Goal: Find specific page/section: Find specific page/section

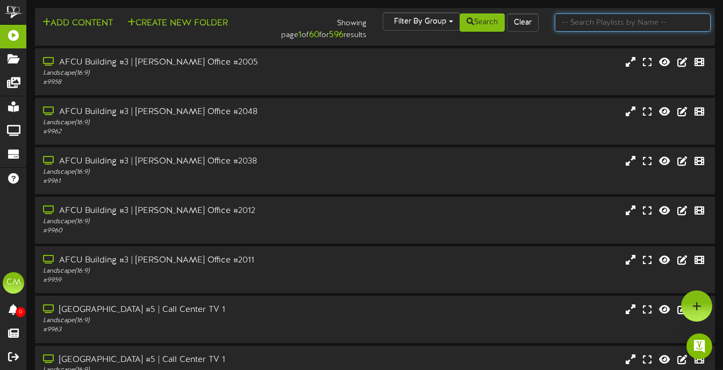
click at [600, 23] on input "text" at bounding box center [633, 22] width 156 height 18
type input "monument"
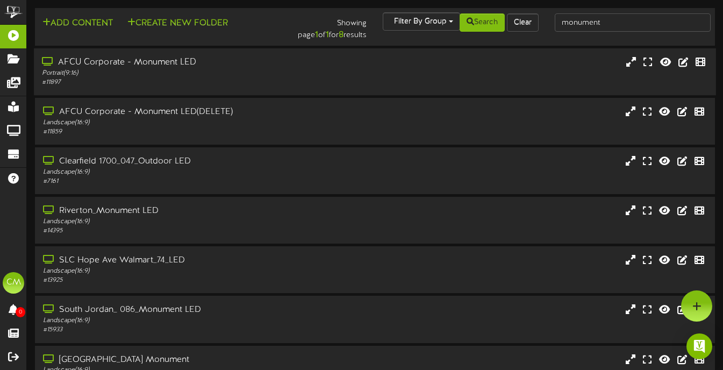
click at [126, 89] on div "AFCU Corporate - Monument LED Portrait ( 9:16 ) # 11897" at bounding box center [375, 71] width 682 height 47
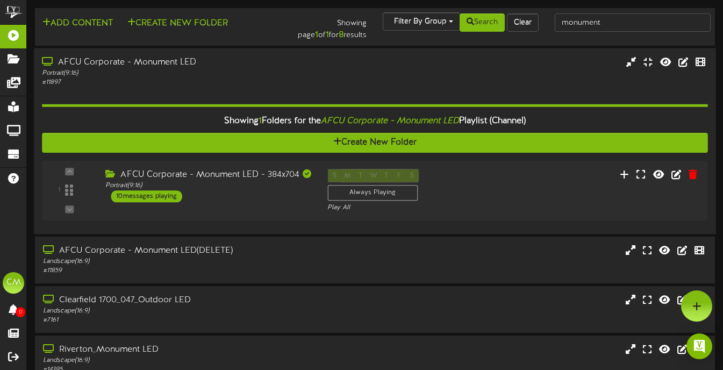
click at [163, 71] on div "Portrait ( 9:16 )" at bounding box center [176, 72] width 268 height 9
